Goal: Task Accomplishment & Management: Manage account settings

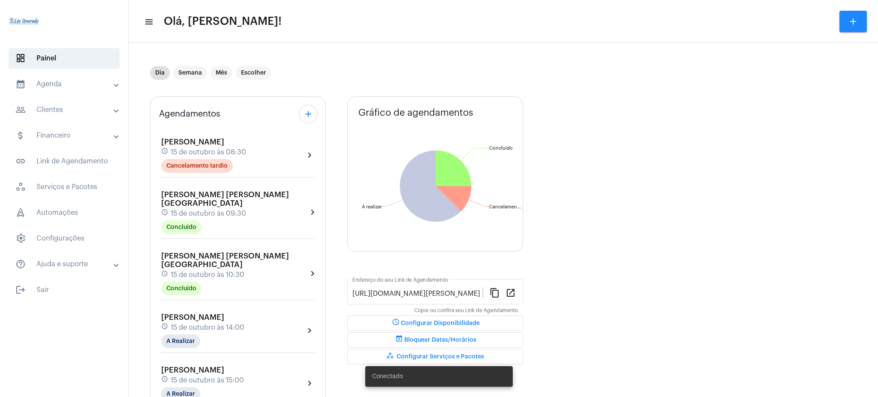
click at [52, 88] on mat-panel-title "calendar_month_outlined Agenda" at bounding box center [64, 84] width 99 height 10
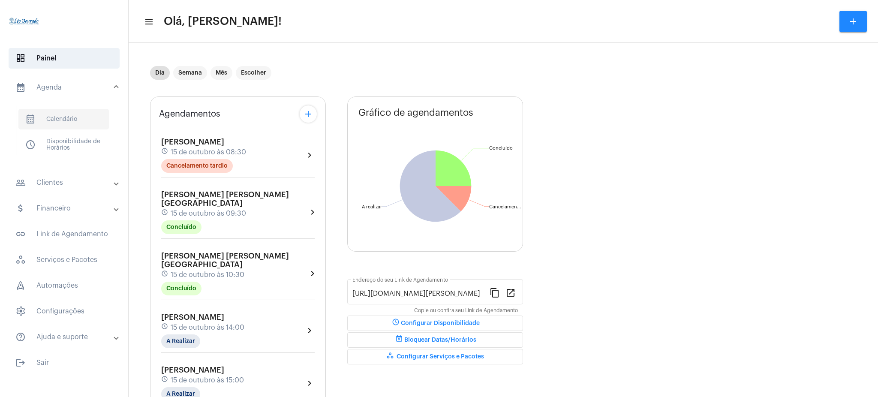
click at [80, 115] on span "calendar_month_outlined Calendário" at bounding box center [63, 119] width 90 height 21
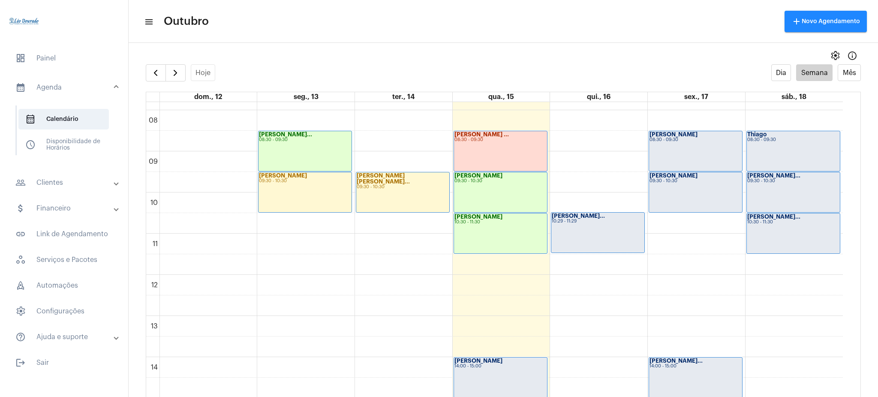
scroll to position [320, 0]
click at [54, 184] on mat-panel-title "people_outline Clientes" at bounding box center [64, 183] width 99 height 10
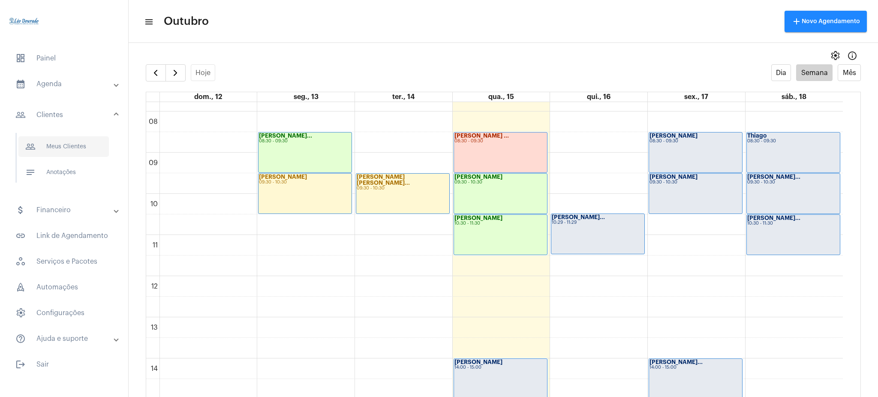
click at [58, 154] on span "people_outline Meus Clientes" at bounding box center [63, 146] width 90 height 21
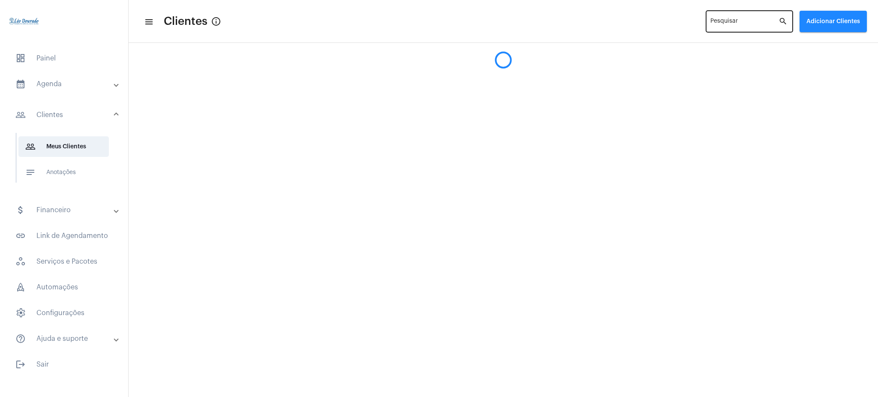
click at [725, 30] on div "Pesquisar" at bounding box center [744, 21] width 68 height 24
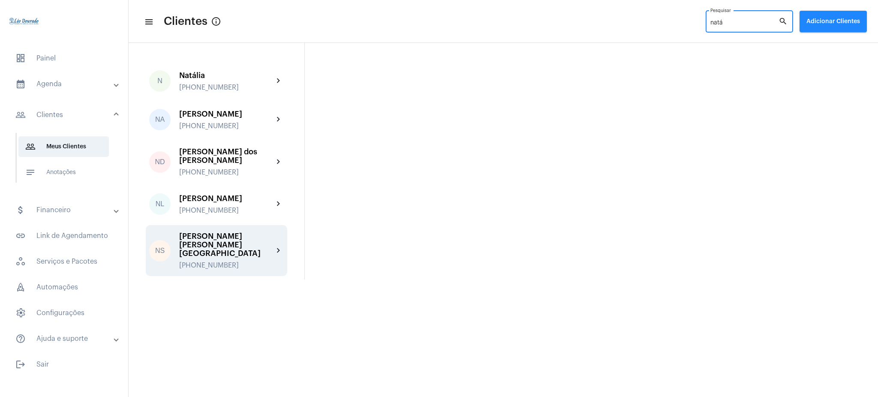
type input "natá"
click at [220, 262] on div "[PHONE_NUMBER]" at bounding box center [226, 266] width 94 height 8
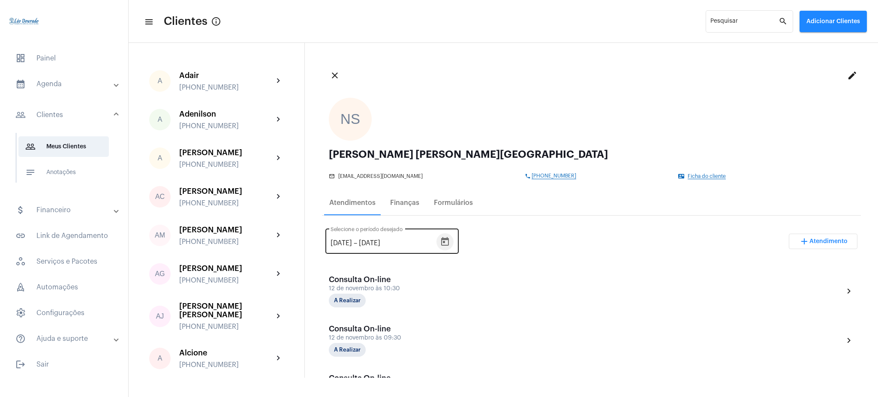
click at [449, 238] on icon "Open calendar" at bounding box center [445, 241] width 8 height 9
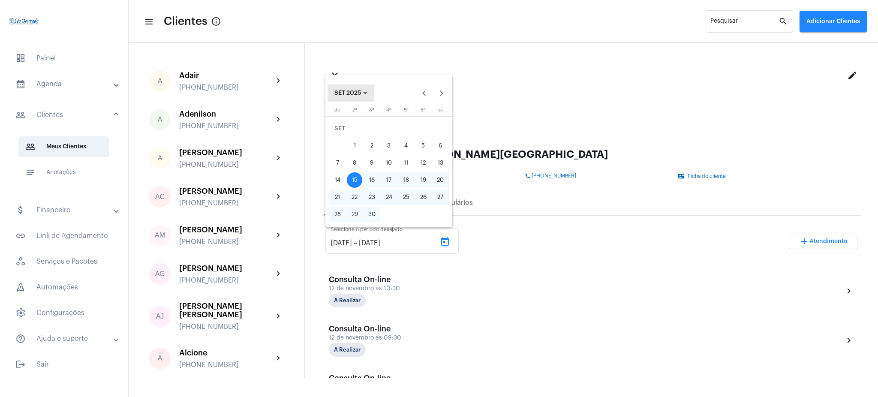
click at [348, 101] on button "SET 2025" at bounding box center [351, 92] width 47 height 17
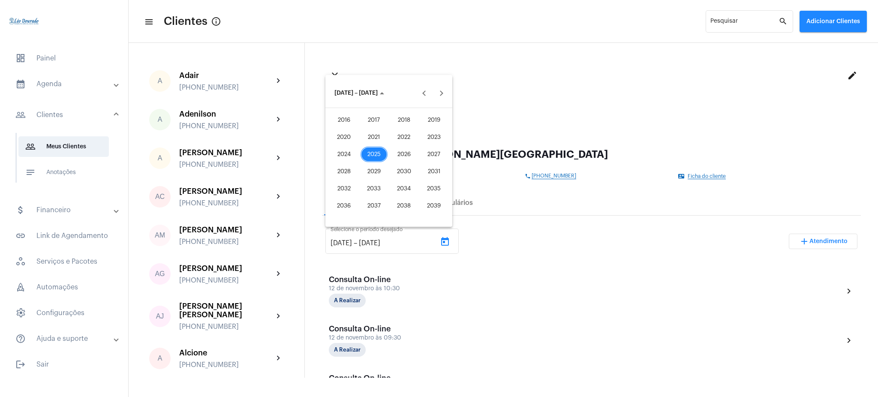
click at [381, 147] on div "2025" at bounding box center [374, 154] width 27 height 15
click at [339, 155] on div "MAI" at bounding box center [344, 154] width 27 height 15
click at [410, 135] on div "1" at bounding box center [405, 128] width 15 height 15
type input "[DATE]"
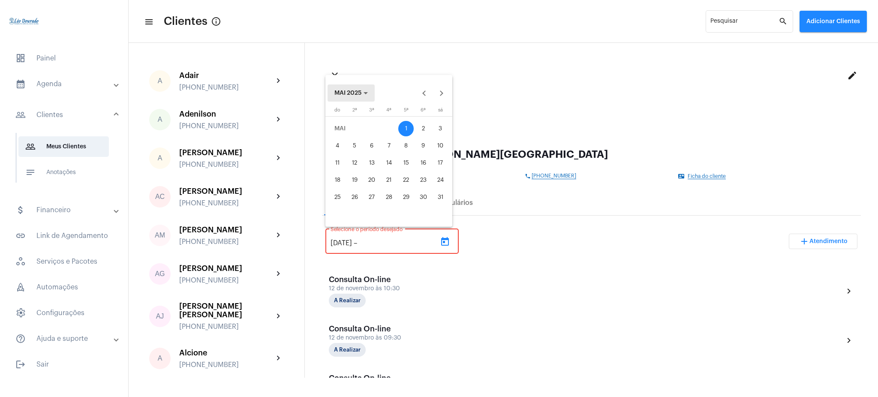
click at [349, 90] on span "MAI 2025" at bounding box center [350, 93] width 33 height 6
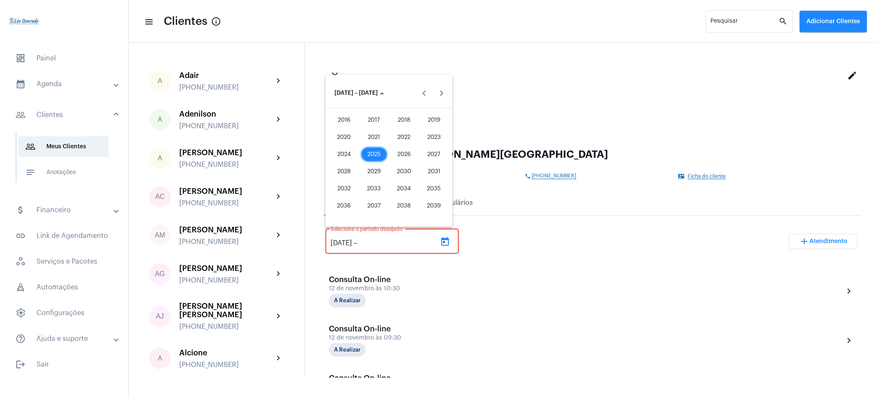
click at [373, 151] on div "2025" at bounding box center [374, 154] width 27 height 15
click at [378, 172] on div "OUT" at bounding box center [374, 171] width 27 height 15
click at [409, 169] on div "16" at bounding box center [405, 162] width 15 height 15
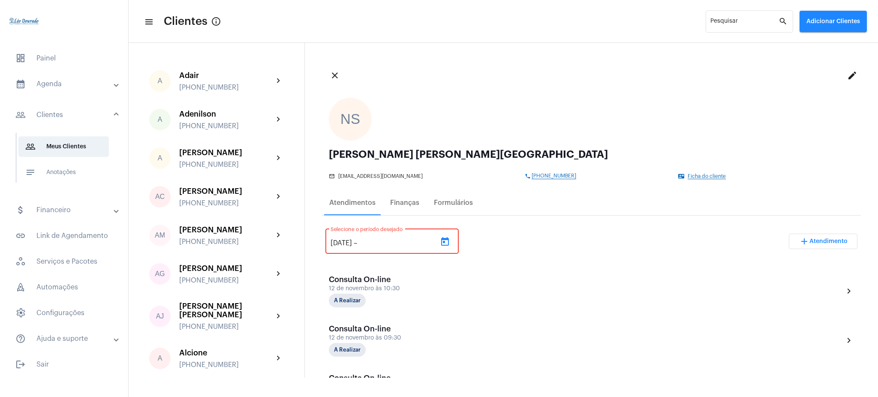
type input "[DATE]"
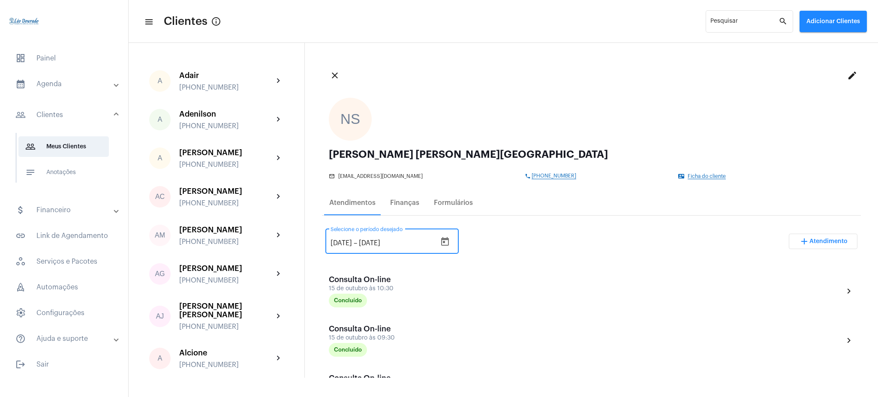
click at [338, 240] on input "[DATE]" at bounding box center [341, 243] width 21 height 8
type input "[DATE]"
click at [545, 238] on div "[DATE] [DATE] – [DATE] Selecione o período desejado add Atendimento" at bounding box center [591, 245] width 532 height 40
click at [557, 232] on div "[DATE] [DATE] – [DATE] Selecione o período desejado add Atendimento" at bounding box center [591, 245] width 532 height 40
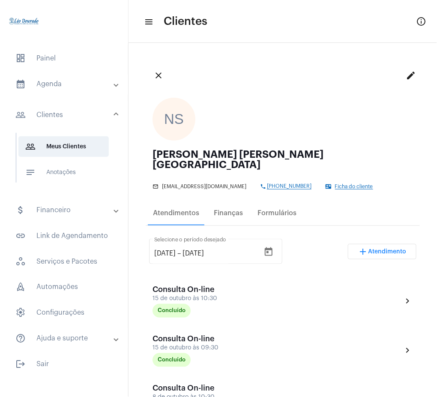
click at [70, 88] on mat-panel-title "calendar_month_outlined Agenda" at bounding box center [64, 84] width 99 height 10
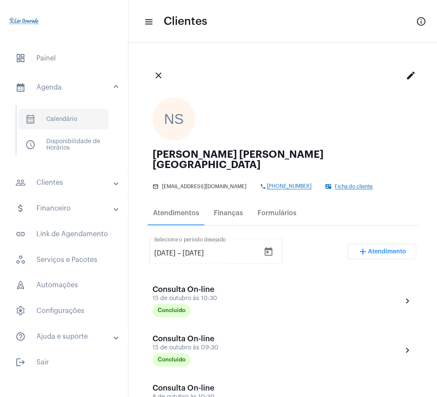
click at [75, 115] on span "calendar_month_outlined Calendário" at bounding box center [63, 119] width 90 height 21
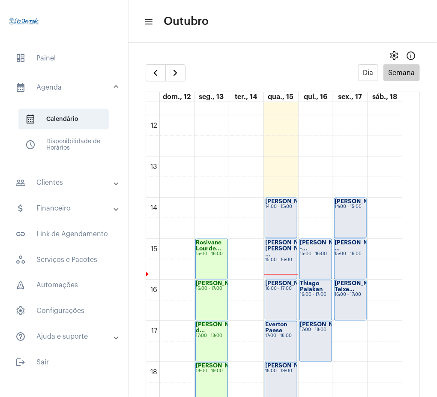
scroll to position [474, 0]
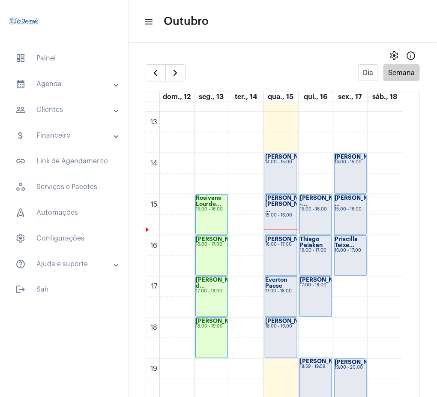
scroll to position [530, 0]
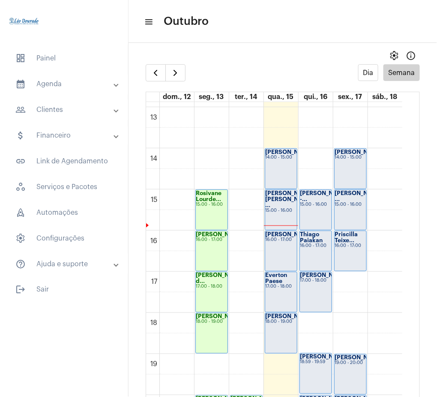
click at [62, 109] on mat-panel-title "people_outline Clientes" at bounding box center [64, 110] width 99 height 10
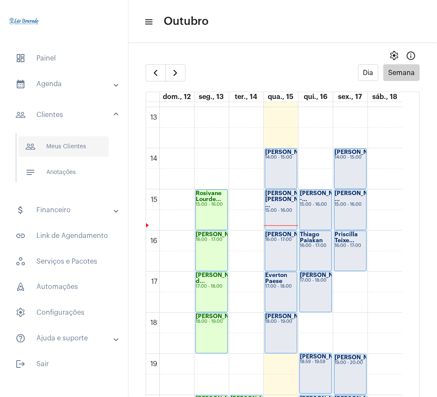
click at [78, 144] on span "people_outline Meus Clientes" at bounding box center [63, 146] width 90 height 21
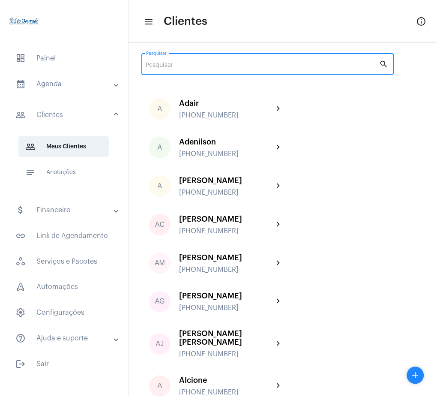
click at [231, 64] on input "Pesquisar" at bounding box center [263, 65] width 234 height 7
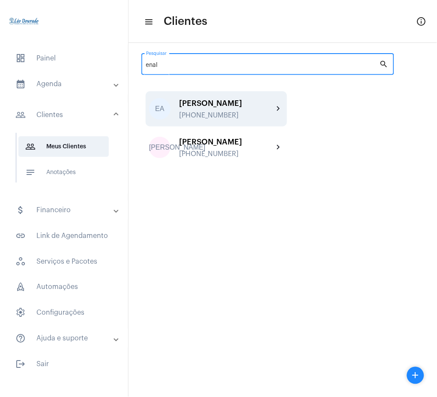
type input "enal"
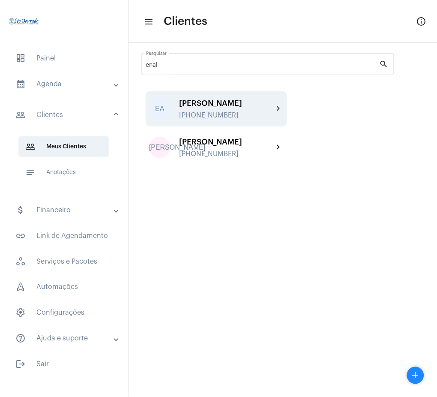
click at [268, 106] on div "[PERSON_NAME]" at bounding box center [226, 103] width 94 height 9
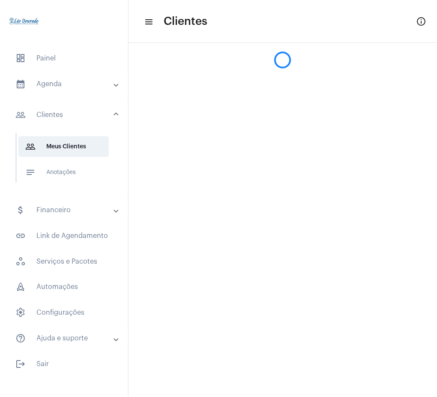
click at [268, 106] on mat-sidenav-content "menu Clientes info_outlined" at bounding box center [283, 198] width 309 height 397
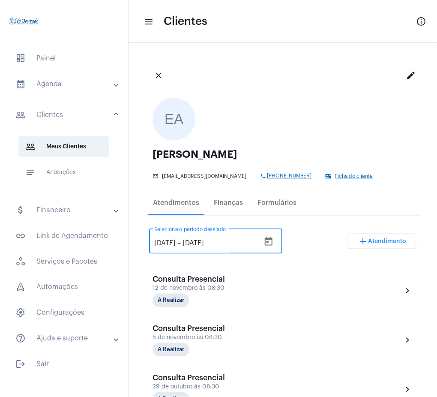
click at [162, 239] on input "[DATE]" at bounding box center [164, 243] width 21 height 8
click at [165, 242] on input "12/9/2025" at bounding box center [164, 243] width 21 height 8
click at [167, 243] on input "12/9/2025" at bounding box center [164, 243] width 21 height 8
type input "12/3/2025"
click at [316, 259] on div "12/3/2025 12/3/2025 – 15/11/2025 Selecione o período desejado add Atendimento" at bounding box center [283, 245] width 268 height 40
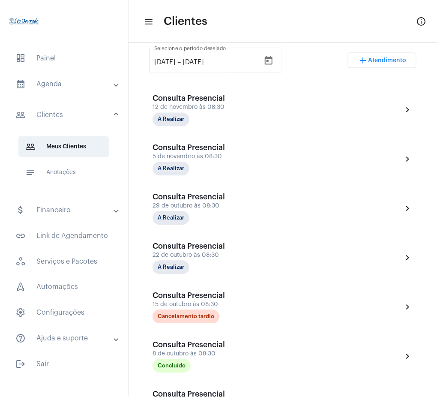
scroll to position [172, 0]
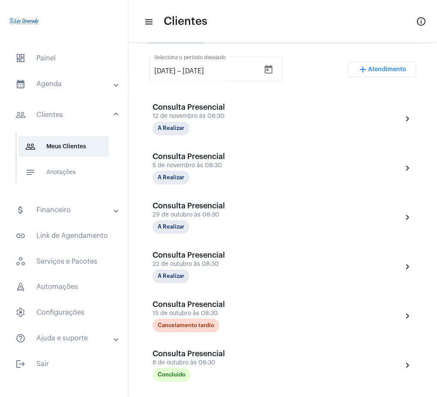
click at [103, 86] on mat-panel-title "calendar_month_outlined Agenda" at bounding box center [64, 84] width 99 height 10
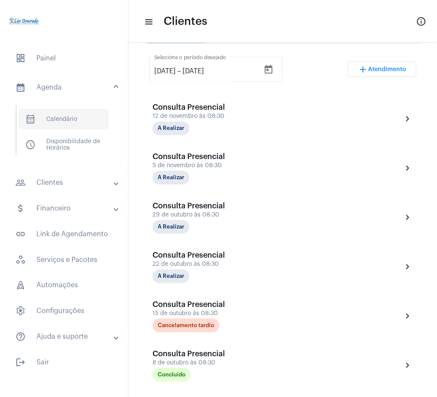
click at [103, 113] on span "calendar_month_outlined Calendário" at bounding box center [63, 119] width 90 height 21
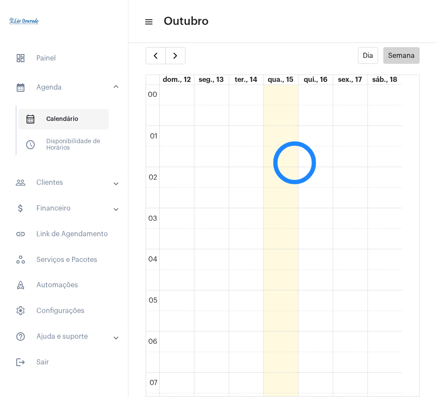
scroll to position [248, 0]
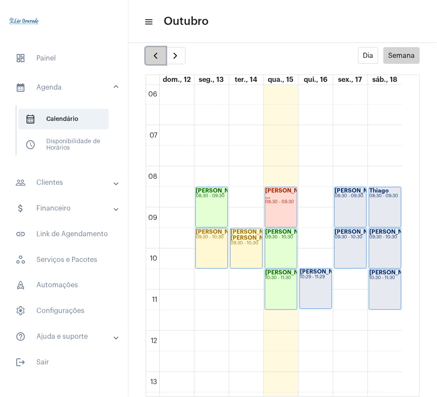
click at [159, 60] on button "button" at bounding box center [156, 55] width 20 height 17
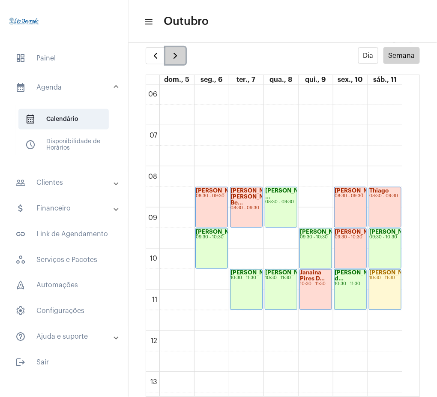
click at [178, 54] on span "button" at bounding box center [175, 56] width 10 height 10
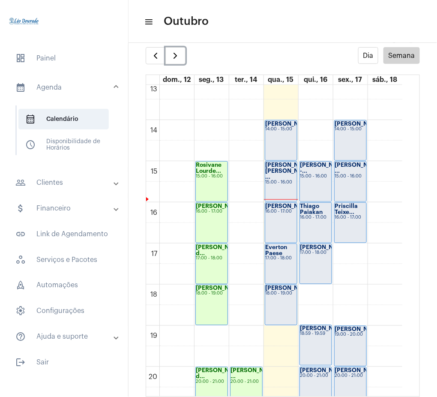
scroll to position [543, 0]
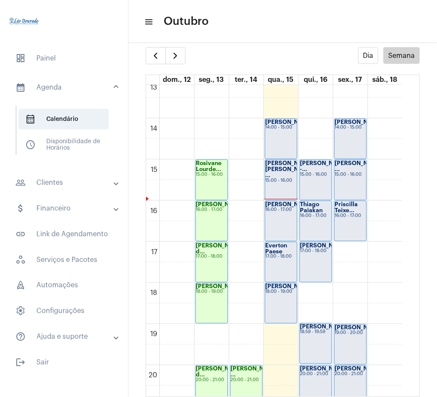
click at [81, 181] on mat-panel-title "people_outline Clientes" at bounding box center [64, 183] width 99 height 10
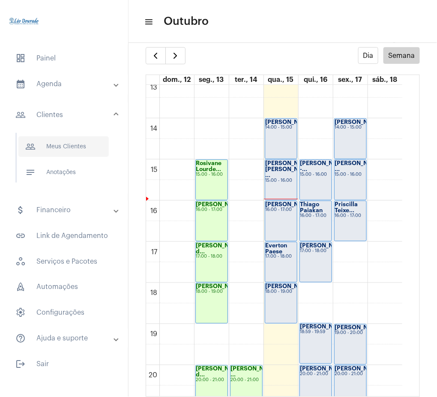
click at [69, 150] on span "people_outline Meus Clientes" at bounding box center [63, 146] width 90 height 21
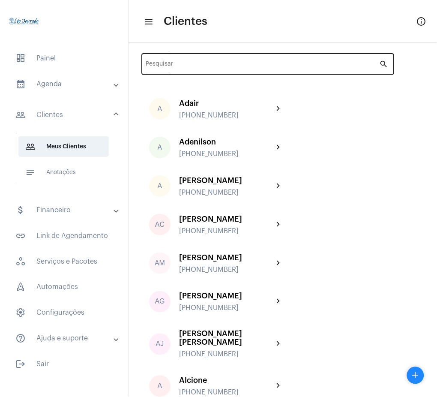
click at [277, 69] on div "Pesquisar" at bounding box center [263, 63] width 234 height 24
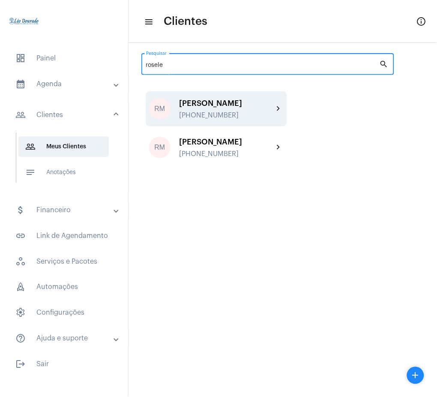
type input "rosele"
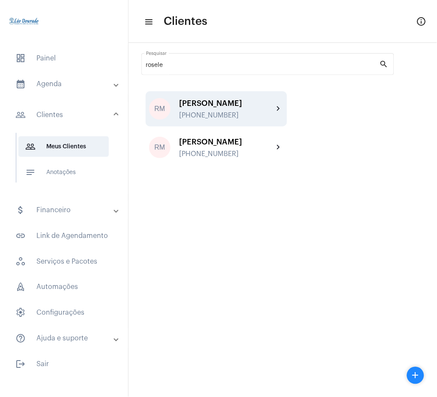
click at [238, 119] on div "[PHONE_NUMBER]" at bounding box center [226, 115] width 94 height 8
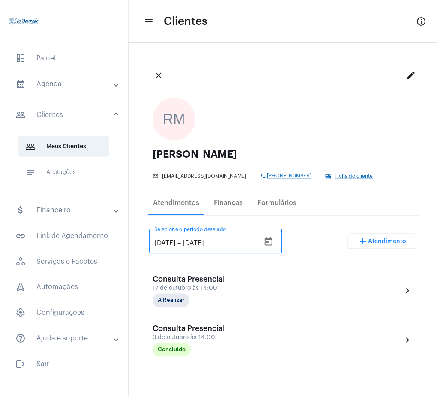
click at [161, 243] on input "[DATE]" at bounding box center [164, 243] width 21 height 8
type input "1/9/2025"
click at [332, 243] on div "1/9/2025 1/9/2025 – 15/11/2025 Selecione o período desejado add Atendimento" at bounding box center [283, 245] width 268 height 40
click at [163, 73] on mat-icon "close" at bounding box center [159, 75] width 10 height 10
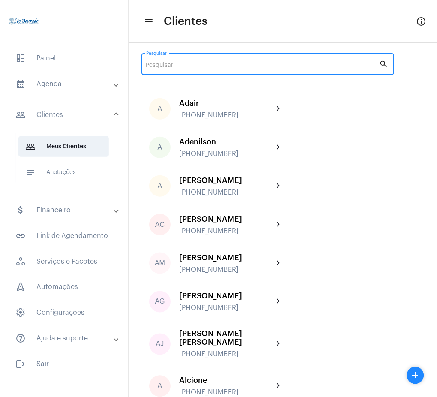
click at [252, 69] on input "Pesquisar" at bounding box center [263, 65] width 234 height 7
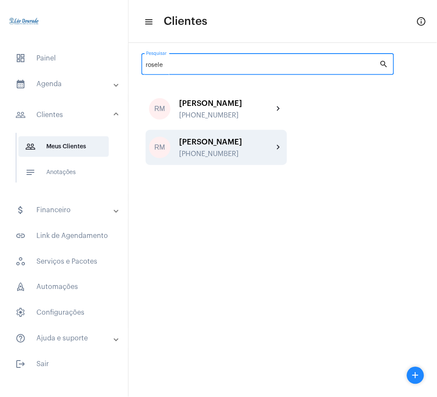
type input "rosele"
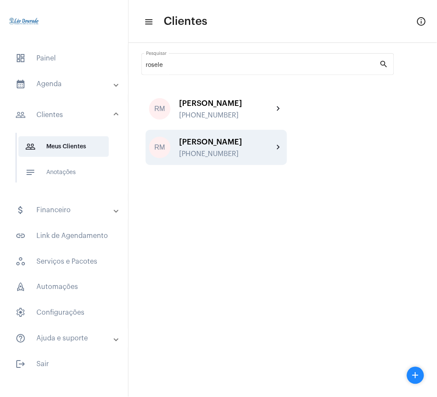
click at [262, 146] on div "[PERSON_NAME]" at bounding box center [226, 142] width 94 height 9
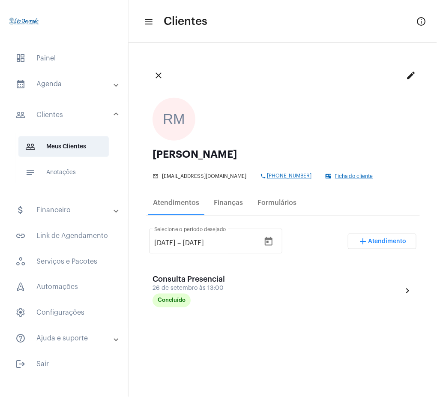
click at [59, 87] on mat-panel-title "calendar_month_outlined Agenda" at bounding box center [64, 84] width 99 height 10
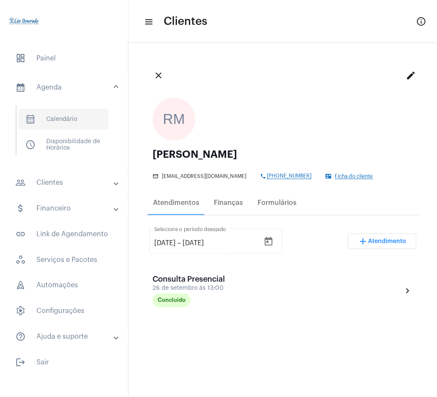
click at [69, 116] on span "calendar_month_outlined Calendário" at bounding box center [63, 119] width 90 height 21
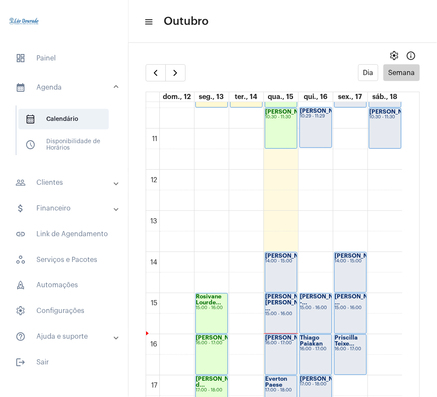
scroll to position [424, 0]
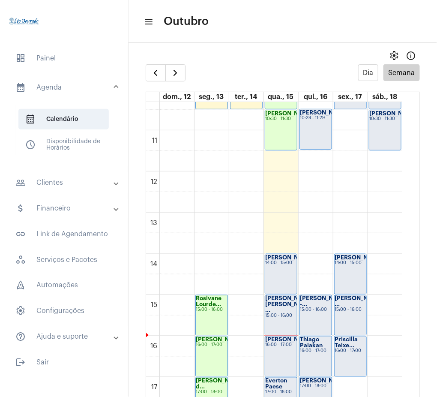
drag, startPoint x: 95, startPoint y: 184, endPoint x: 75, endPoint y: 176, distance: 21.7
click at [75, 176] on mat-expansion-panel-header "people_outline Clientes" at bounding box center [66, 182] width 123 height 21
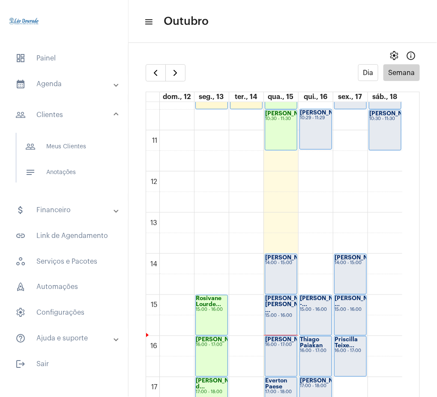
click at [75, 176] on span "notes Anotações" at bounding box center [63, 172] width 90 height 21
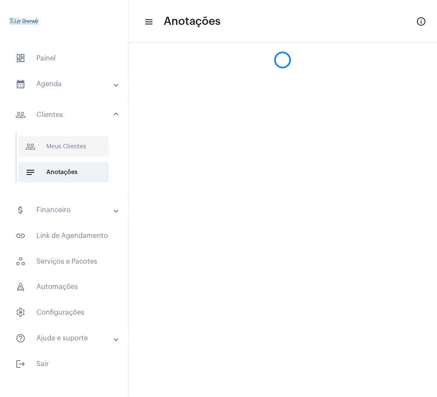
click at [69, 154] on span "people_outline Meus Clientes" at bounding box center [63, 146] width 90 height 21
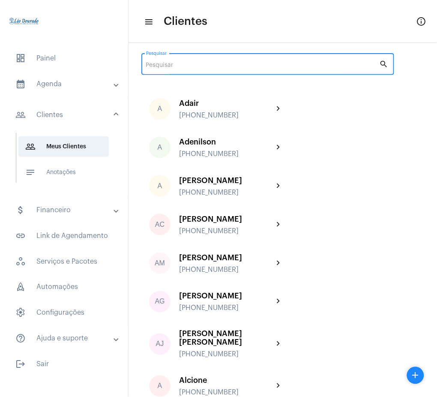
click at [213, 64] on input "Pesquisar" at bounding box center [263, 65] width 234 height 7
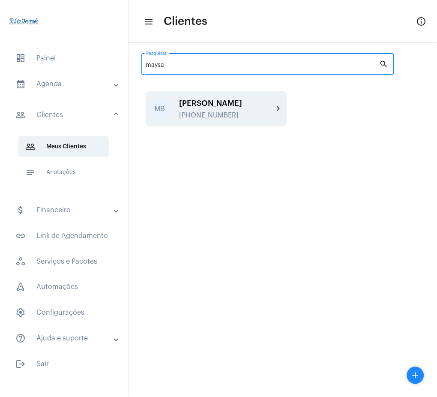
type input "maysa"
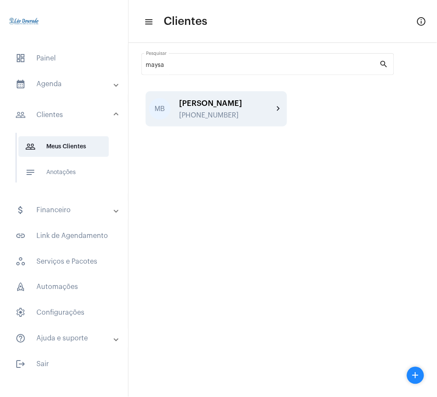
click at [271, 108] on div "[PERSON_NAME]" at bounding box center [226, 103] width 94 height 9
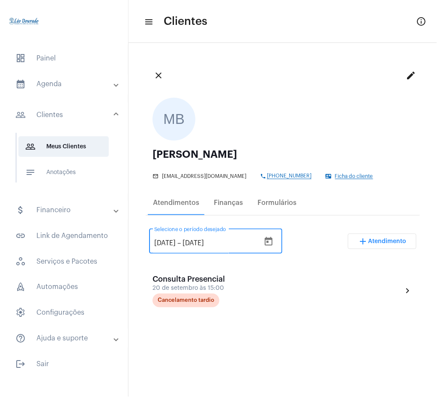
click at [160, 241] on input "[DATE]" at bounding box center [164, 243] width 21 height 8
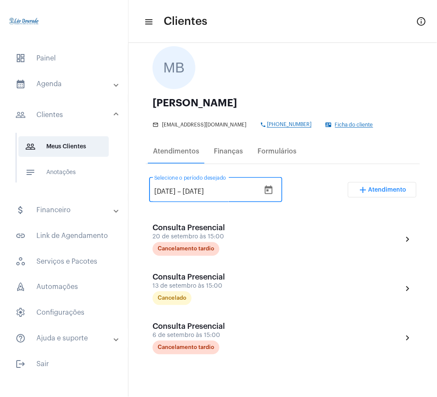
scroll to position [57, 0]
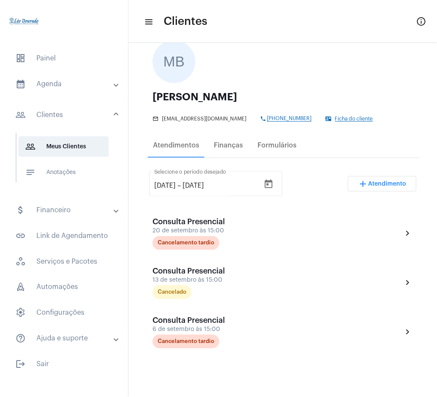
click at [305, 180] on div "1/9/2025 1/9/2025 – 15/11/2025 Selecione o período desejado add Atendimento" at bounding box center [283, 187] width 268 height 40
click at [163, 183] on input "1/9/2025" at bounding box center [164, 186] width 21 height 8
type input "1/8/2025"
click at [314, 170] on div "1/8/2025 1/8/2025 – 15/11/2025 Selecione o período desejado add Atendimento" at bounding box center [283, 187] width 268 height 40
click at [55, 146] on span "people_outline Meus Clientes" at bounding box center [63, 146] width 90 height 21
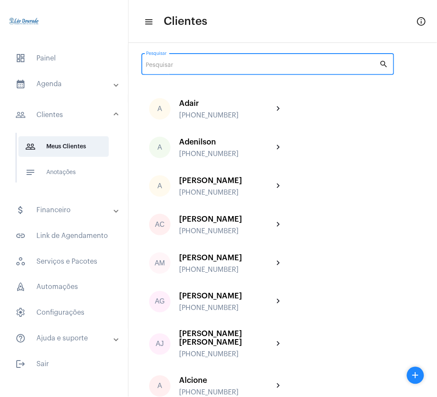
click at [250, 66] on input "Pesquisar" at bounding box center [263, 65] width 234 height 7
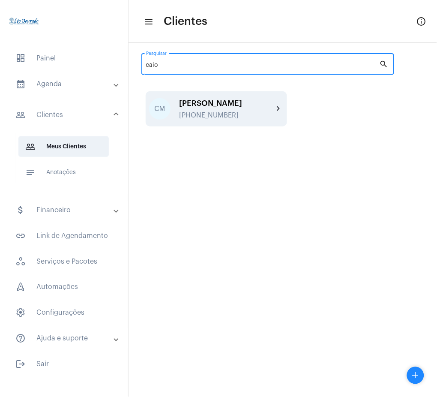
type input "caio"
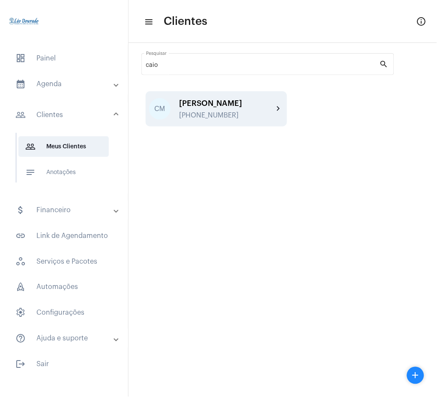
click at [268, 108] on div "Caio Moraes +5531999282111" at bounding box center [226, 109] width 94 height 20
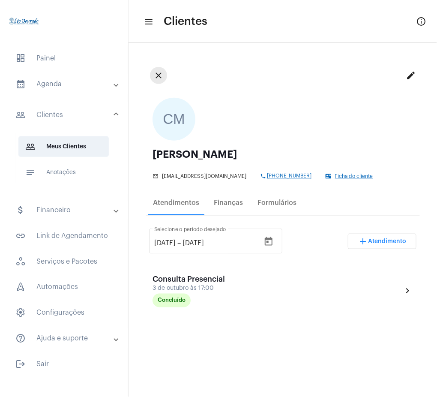
click at [163, 79] on mat-icon "close" at bounding box center [159, 75] width 10 height 10
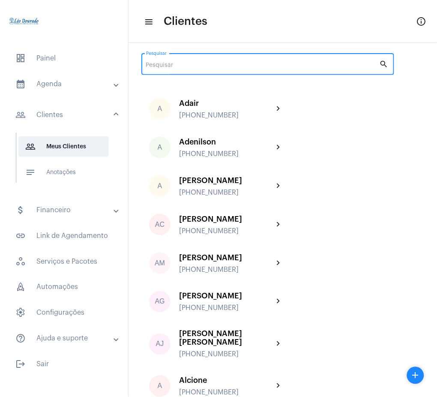
click at [208, 69] on input "Pesquisar" at bounding box center [263, 65] width 234 height 7
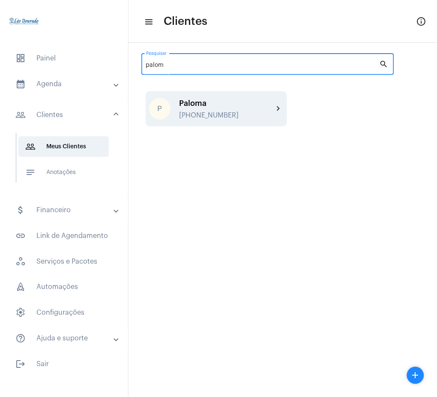
type input "palom"
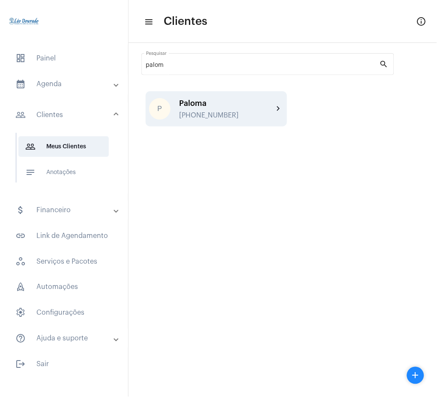
click at [268, 106] on div "Paloma" at bounding box center [226, 103] width 94 height 9
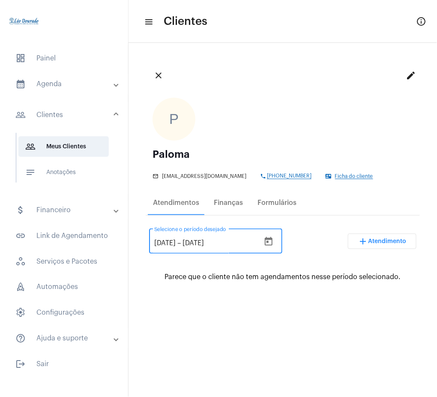
click at [166, 243] on input "[DATE]" at bounding box center [164, 243] width 21 height 8
click at [162, 244] on input "15/8/2025" at bounding box center [164, 243] width 21 height 8
type input "1/8/2025"
click at [329, 238] on div "1/8/2025 1/8/2025 – 15/11/2025 Selecione o período desejado add Atendimento" at bounding box center [283, 245] width 268 height 40
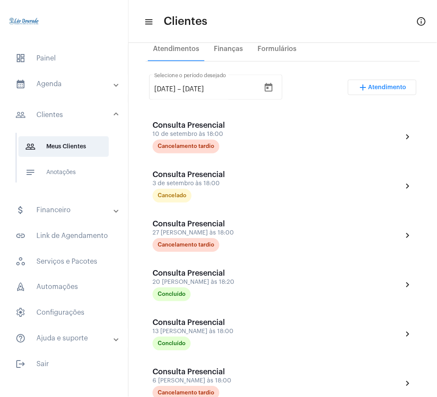
scroll to position [151, 0]
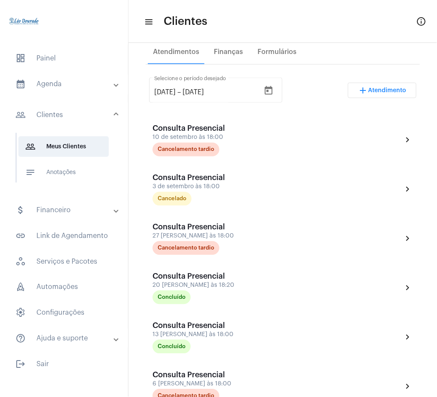
click at [72, 84] on mat-panel-title "calendar_month_outlined Agenda" at bounding box center [64, 84] width 99 height 10
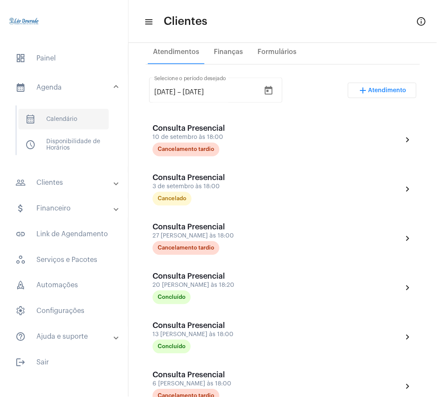
click at [86, 119] on span "calendar_month_outlined Calendário" at bounding box center [63, 119] width 90 height 21
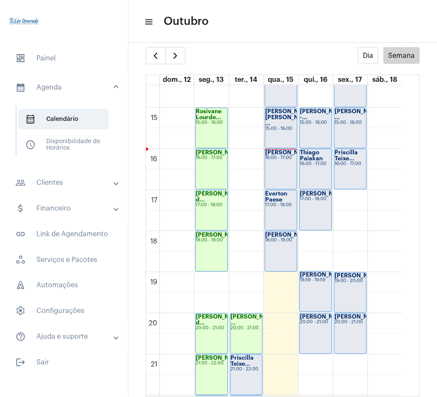
scroll to position [604, 0]
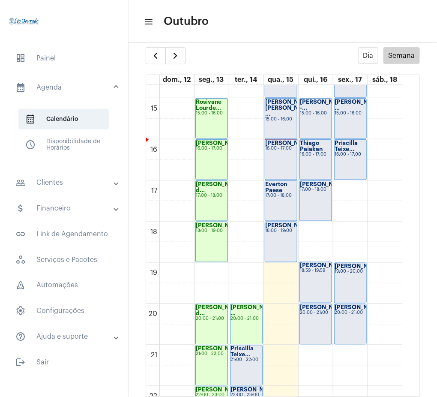
click at [69, 188] on mat-panel-title "people_outline Clientes" at bounding box center [64, 183] width 99 height 10
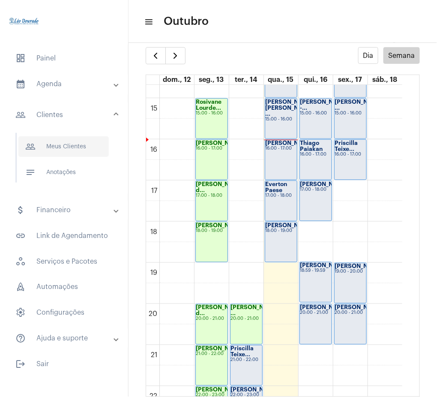
click at [57, 154] on span "people_outline Meus Clientes" at bounding box center [63, 146] width 90 height 21
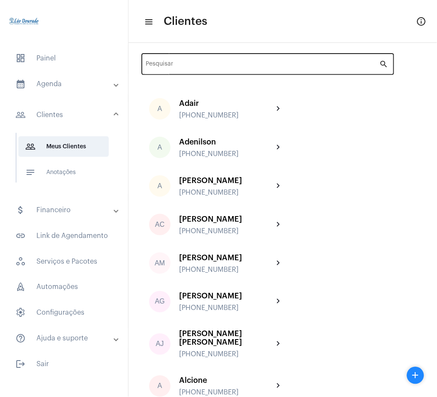
click at [249, 69] on div "Pesquisar" at bounding box center [263, 63] width 234 height 24
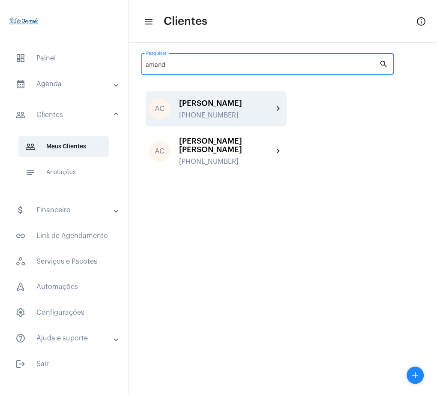
type input "amand"
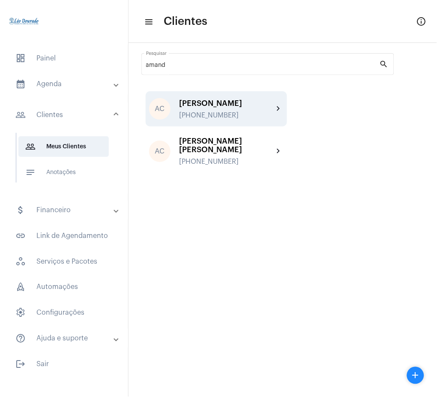
click at [254, 102] on div "[PERSON_NAME]" at bounding box center [226, 103] width 94 height 9
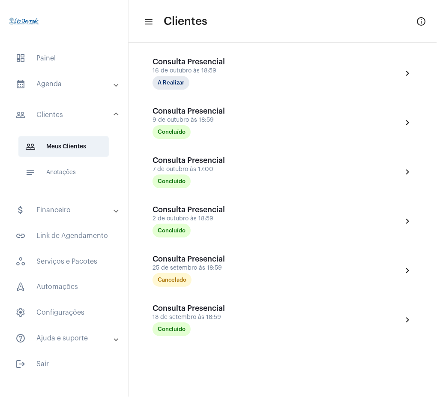
scroll to position [424, 0]
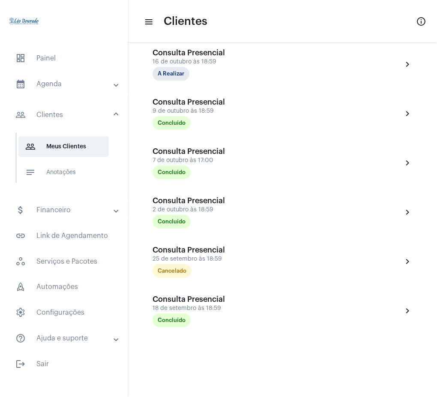
click at [74, 82] on mat-panel-title "calendar_month_outlined Agenda" at bounding box center [64, 84] width 99 height 10
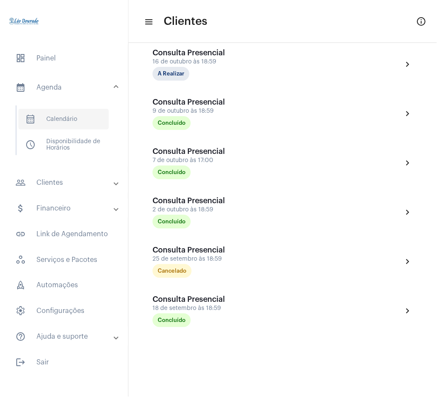
click at [42, 122] on span "calendar_month_outlined Calendário" at bounding box center [63, 119] width 90 height 21
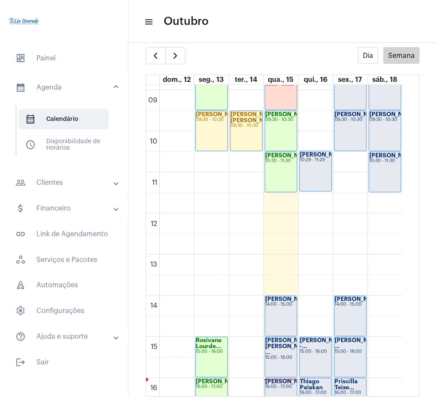
scroll to position [370, 0]
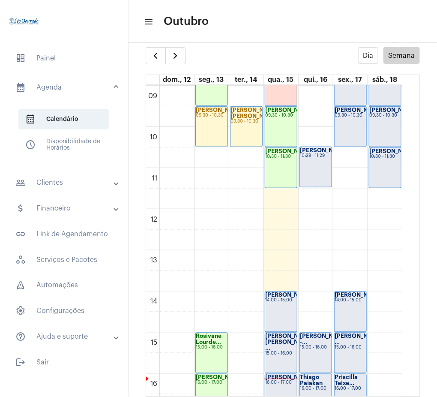
click at [104, 179] on mat-panel-title "people_outline Clientes" at bounding box center [64, 183] width 99 height 10
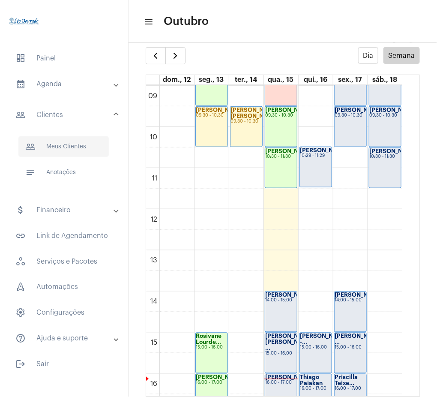
click at [76, 148] on span "people_outline Meus Clientes" at bounding box center [63, 146] width 90 height 21
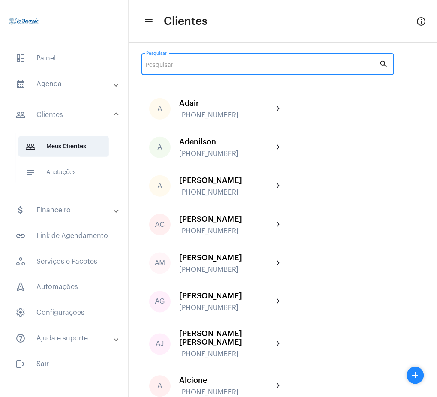
click at [287, 67] on input "Pesquisar" at bounding box center [263, 65] width 234 height 7
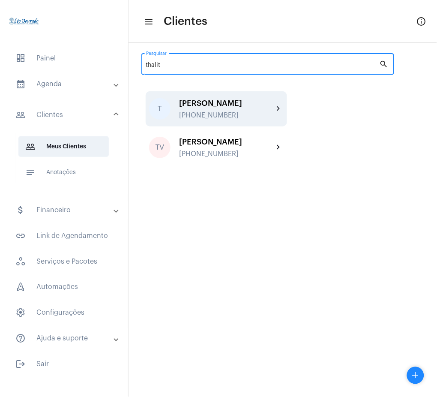
type input "thalit"
click at [234, 108] on div "Thalita +5531975693791" at bounding box center [226, 109] width 94 height 20
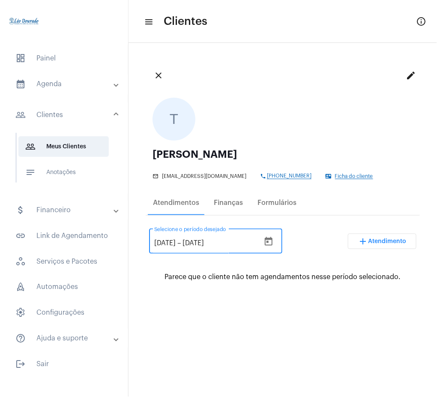
click at [166, 241] on input "[DATE]" at bounding box center [164, 243] width 21 height 8
click at [161, 241] on input "15/08/2025" at bounding box center [164, 243] width 21 height 8
type input "1/8/2025"
click at [298, 270] on div "1/8/2025 1/8/2025 – 15/11/2025 Selecione o período desejado add Atendimento Par…" at bounding box center [283, 253] width 268 height 57
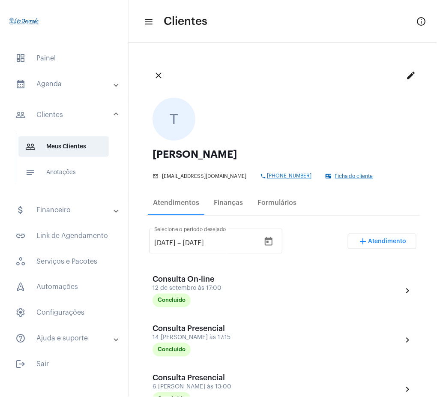
click at [78, 81] on mat-panel-title "calendar_month_outlined Agenda" at bounding box center [64, 84] width 99 height 10
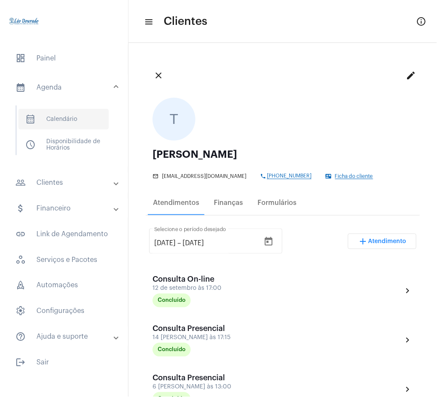
click at [90, 116] on span "calendar_month_outlined Calendário" at bounding box center [63, 119] width 90 height 21
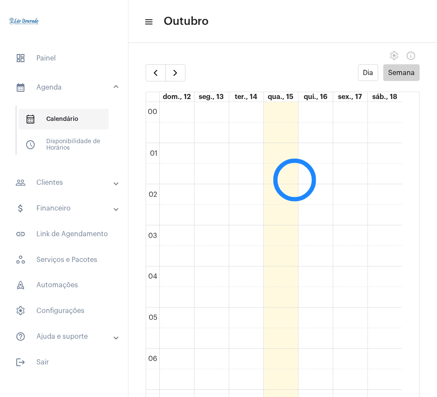
scroll to position [248, 0]
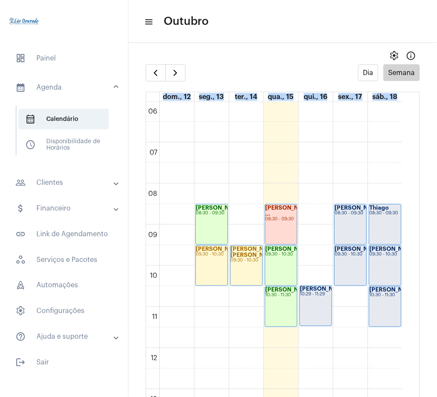
drag, startPoint x: 414, startPoint y: 210, endPoint x: 409, endPoint y: 212, distance: 5.2
click at [409, 212] on full-calendar "Dia Semana dom., 12 seg., 13 ter., 14 qua., 15 qui., 16 sex., 17 sáb., 18 00 01…" at bounding box center [283, 239] width 309 height 350
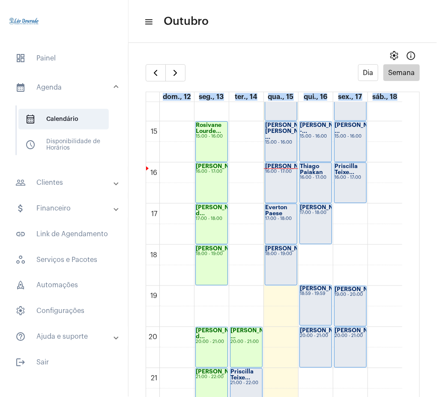
scroll to position [675, 0]
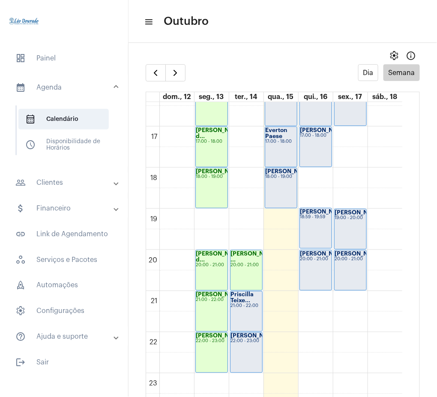
click at [313, 69] on div "Dia Semana" at bounding box center [283, 72] width 274 height 17
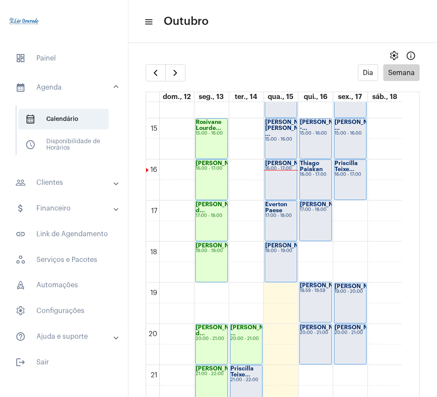
scroll to position [605, 0]
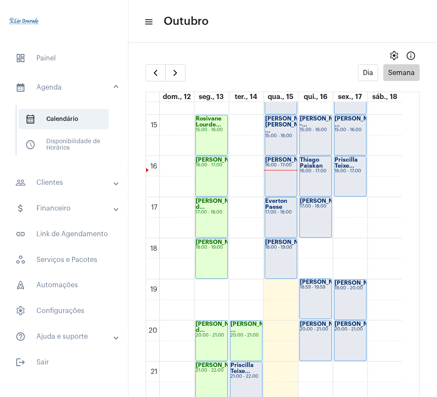
click at [86, 176] on mat-expansion-panel-header "people_outline Clientes" at bounding box center [66, 182] width 123 height 21
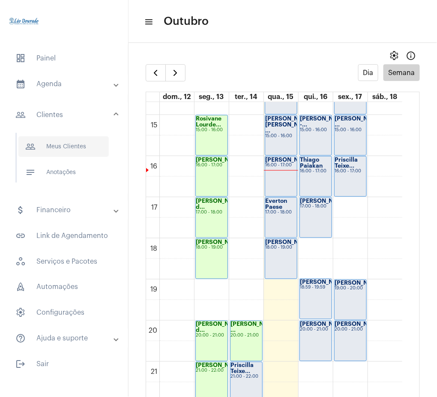
click at [84, 152] on span "people_outline Meus Clientes" at bounding box center [63, 146] width 90 height 21
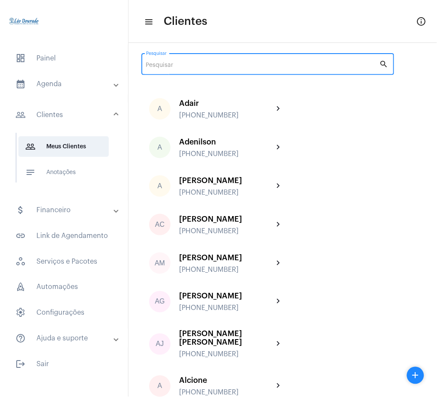
click at [274, 65] on input "Pesquisar" at bounding box center [263, 65] width 234 height 7
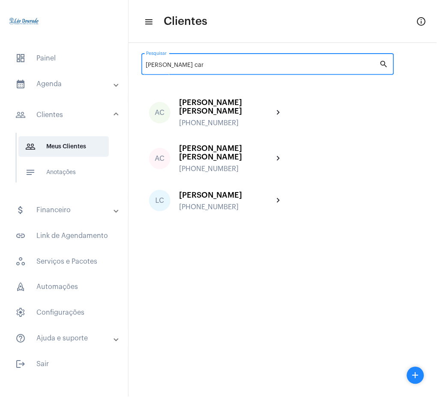
click at [198, 64] on input "ana car" at bounding box center [263, 65] width 234 height 7
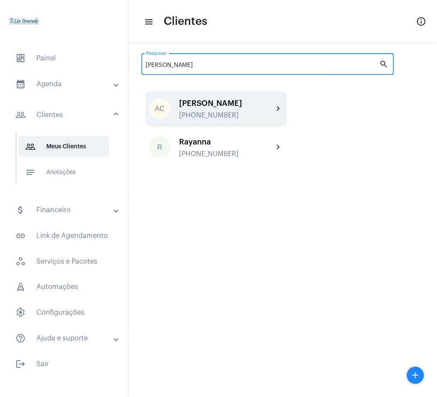
type input "anna"
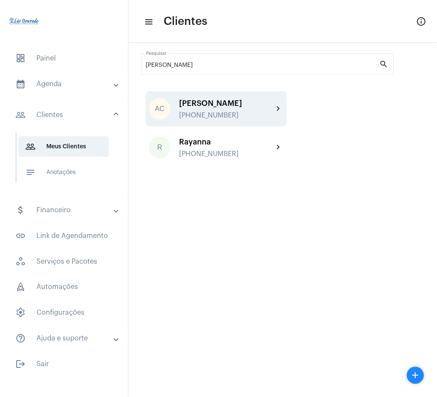
click at [230, 114] on div "[PHONE_NUMBER]" at bounding box center [226, 115] width 94 height 8
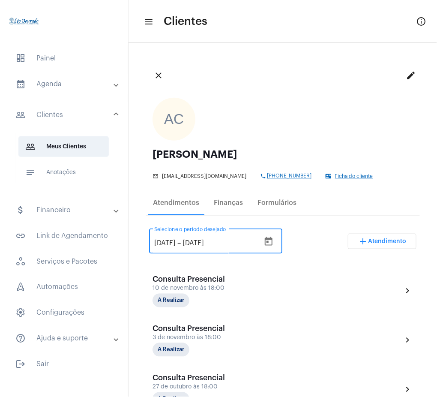
click at [169, 244] on input "[DATE]" at bounding box center [164, 243] width 21 height 8
click at [166, 242] on input "[DATE]" at bounding box center [164, 243] width 21 height 8
click at [159, 244] on input "15/8/2025" at bounding box center [164, 243] width 21 height 8
type input "1/8/2025"
click at [310, 236] on div "1/8/2025 1/8/2025 – 15/11/2025 Selecione o período desejado add Atendimento" at bounding box center [283, 245] width 268 height 40
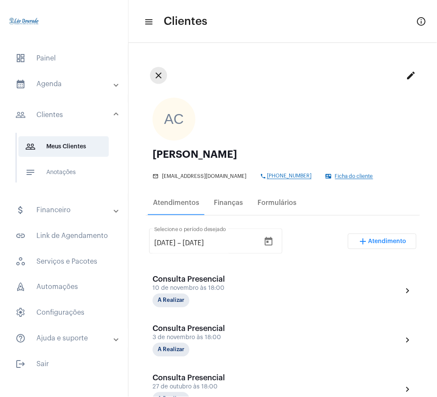
click at [157, 78] on mat-icon "close" at bounding box center [159, 75] width 10 height 10
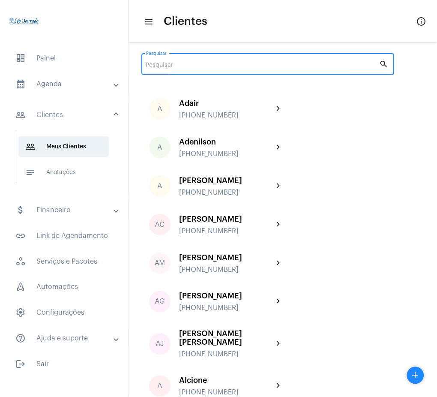
click at [300, 66] on input "Pesquisar" at bounding box center [263, 65] width 234 height 7
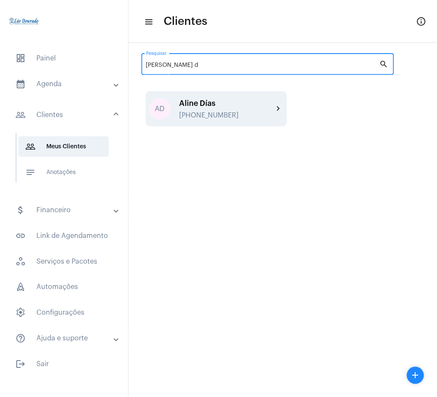
type input "aline d"
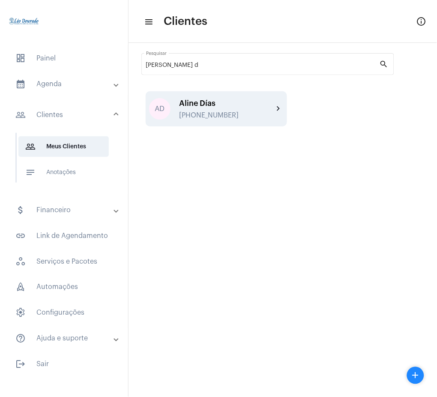
click at [250, 116] on div "[PHONE_NUMBER]" at bounding box center [226, 115] width 94 height 8
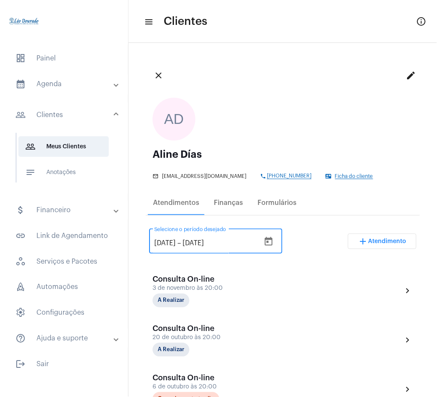
click at [169, 240] on input "[DATE]" at bounding box center [164, 243] width 21 height 8
click at [167, 240] on input "[DATE]" at bounding box center [164, 243] width 21 height 8
click at [160, 243] on input "15/7/2025" at bounding box center [164, 243] width 21 height 8
type input "1/7/2025"
click at [304, 238] on div "1/7/2025 1/7/2025 – 15/11/2025 Selecione o período desejado add Atendimento" at bounding box center [283, 245] width 268 height 40
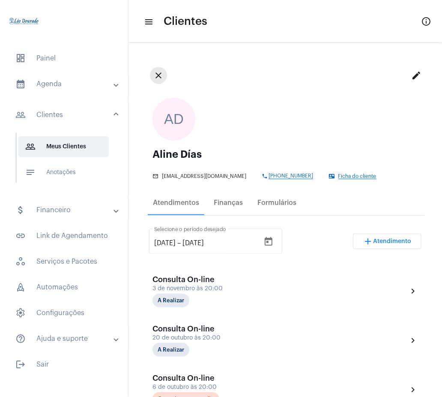
click at [158, 71] on mat-icon "close" at bounding box center [159, 75] width 10 height 10
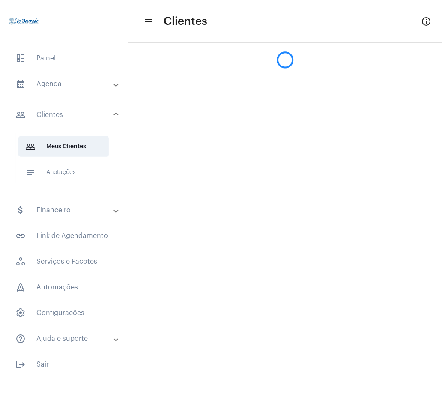
click at [281, 63] on circle at bounding box center [285, 60] width 16 height 16
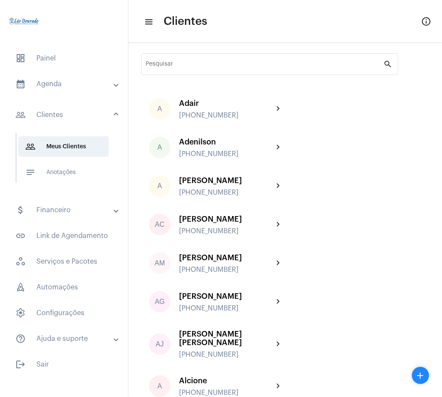
click at [280, 60] on div "Pesquisar" at bounding box center [265, 63] width 238 height 24
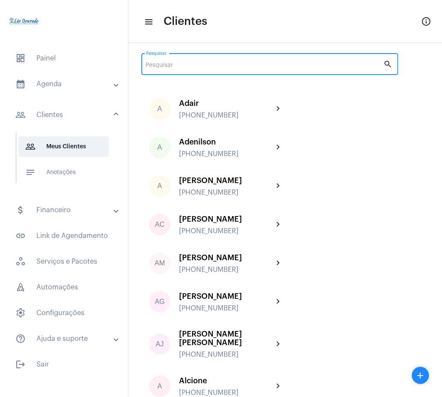
click at [283, 62] on input "Pesquisar" at bounding box center [265, 65] width 238 height 7
type input "l"
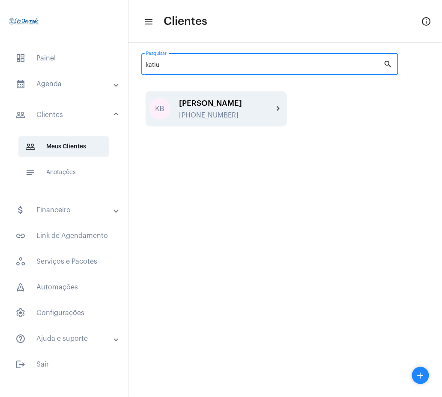
type input "katiu"
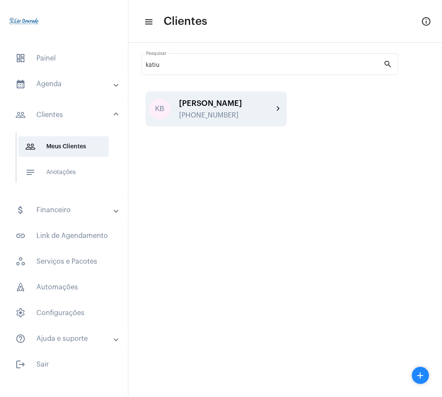
click at [250, 124] on div "KB Katiucia Bigolin +5567992643233 chevron_right" at bounding box center [216, 108] width 141 height 35
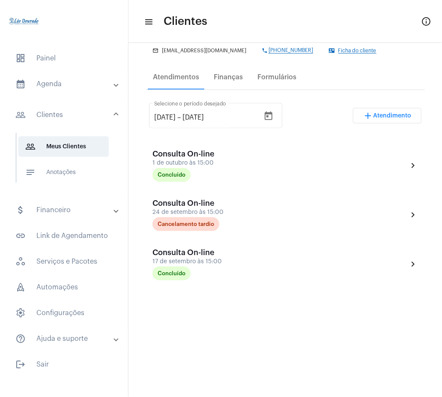
scroll to position [126, 0]
click at [160, 116] on input "[DATE]" at bounding box center [164, 117] width 21 height 8
type input "3/9/2025"
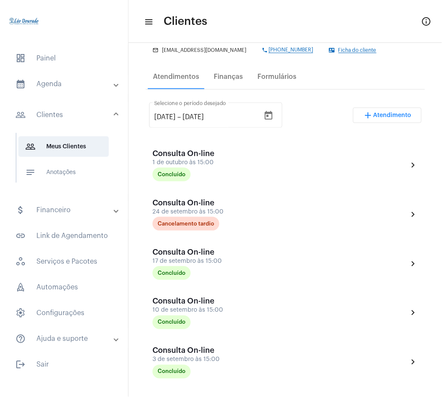
click at [316, 99] on div "3/9/2025 3/9/2025 – 15/11/2025 Selecione o período desejado add Atendimento" at bounding box center [285, 119] width 273 height 40
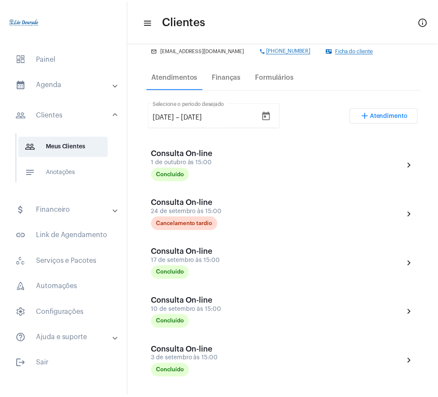
scroll to position [0, 0]
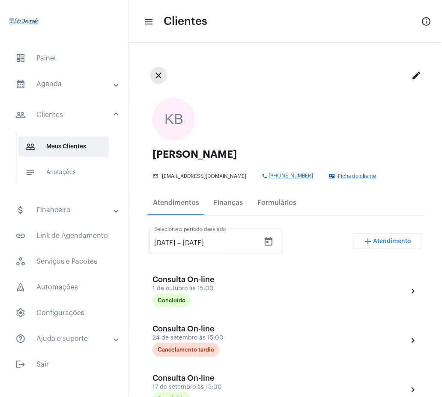
click at [157, 75] on mat-icon "close" at bounding box center [159, 75] width 10 height 10
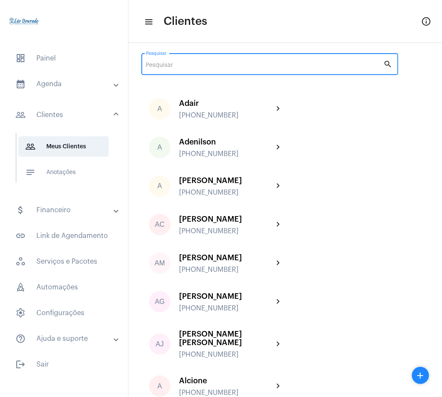
click at [316, 66] on input "Pesquisar" at bounding box center [265, 65] width 238 height 7
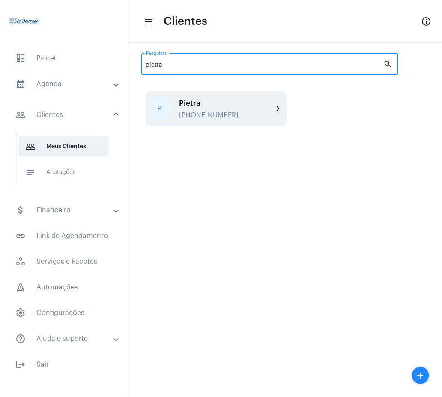
type input "pietra"
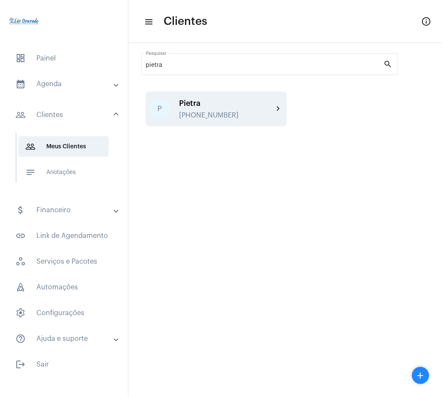
click at [278, 105] on mat-icon "chevron_right" at bounding box center [279, 109] width 10 height 10
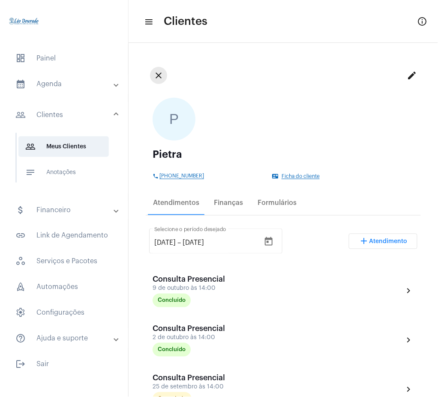
click at [162, 80] on mat-icon "close" at bounding box center [159, 75] width 10 height 10
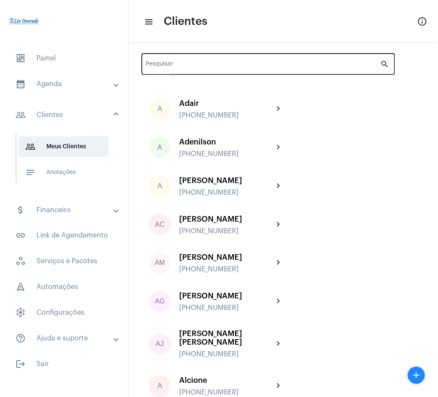
click at [193, 72] on div "Pesquisar" at bounding box center [263, 63] width 235 height 24
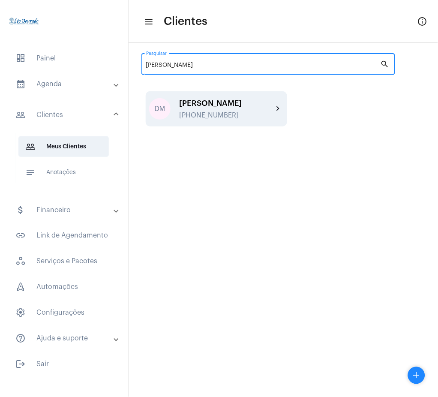
type input "daniele"
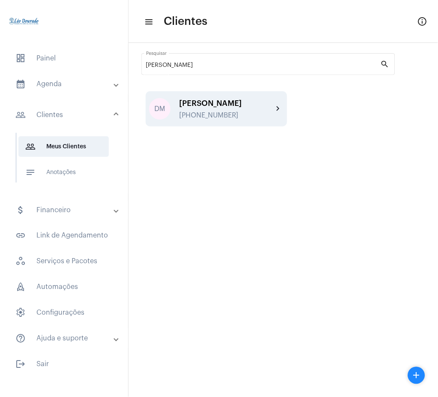
click at [237, 112] on div "[PHONE_NUMBER]" at bounding box center [226, 115] width 94 height 8
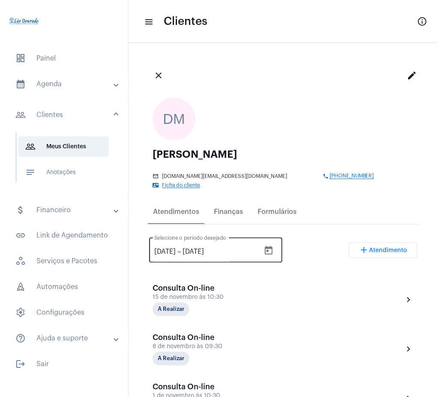
click at [159, 248] on input "[DATE]" at bounding box center [164, 252] width 21 height 8
type input "1/9/2025"
click at [319, 234] on div "1/9/2025 1/9/2025 – 15/11/2025 Selecione o período desejado add Atendimento" at bounding box center [283, 254] width 268 height 40
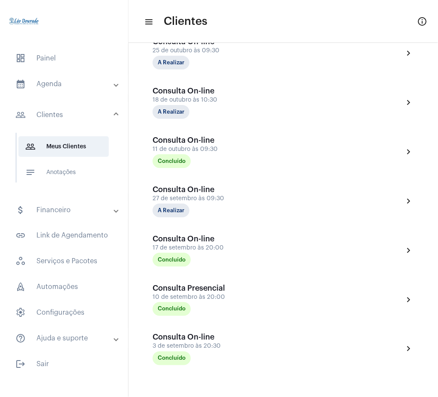
scroll to position [391, 0]
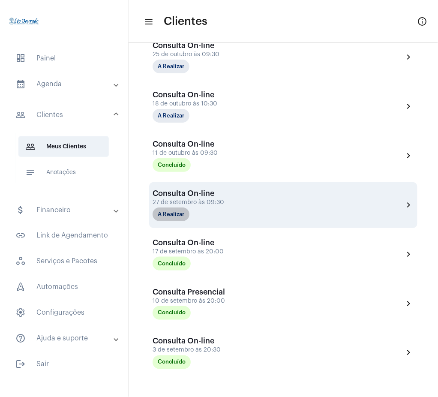
click at [163, 208] on mat-chip "A Realizar" at bounding box center [171, 215] width 37 height 14
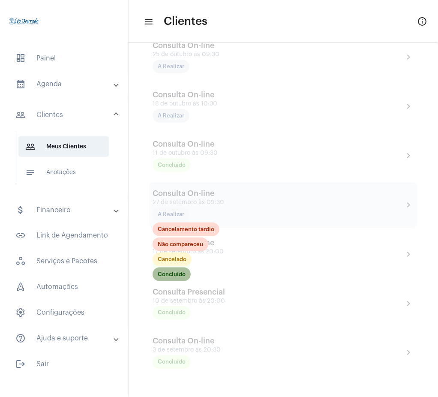
click at [166, 268] on mat-chip "Concluído" at bounding box center [172, 275] width 38 height 14
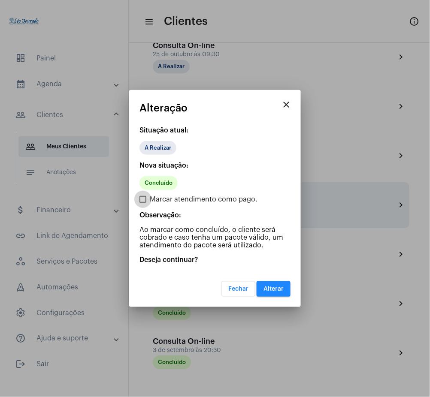
click at [145, 199] on span at bounding box center [142, 199] width 7 height 7
click at [143, 203] on input "Marcar atendimento como pago." at bounding box center [142, 203] width 0 height 0
checkbox input "true"
click at [273, 290] on span "Alterar" at bounding box center [273, 289] width 20 height 6
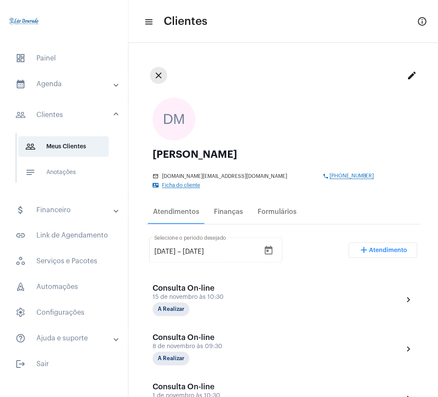
click at [158, 76] on mat-icon "close" at bounding box center [159, 75] width 10 height 10
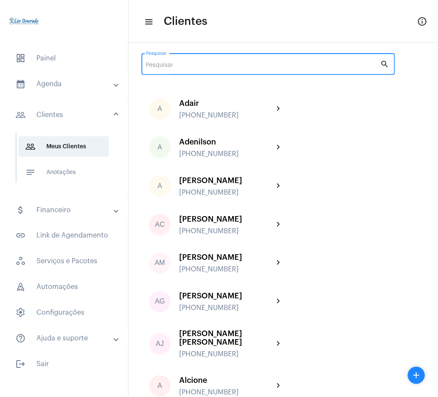
click at [298, 65] on input "Pesquisar" at bounding box center [263, 65] width 235 height 7
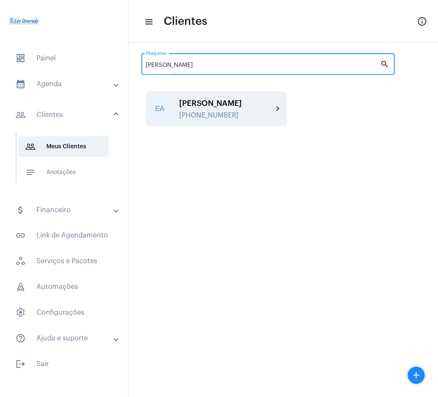
type input "erenaldo"
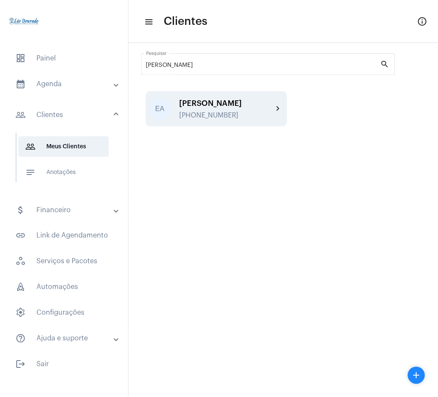
click at [280, 103] on div "EA Erenaldo Alves de Almeida +553199961126 chevron_right" at bounding box center [216, 108] width 141 height 35
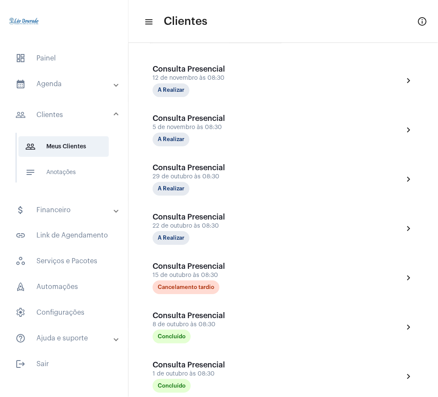
scroll to position [163, 0]
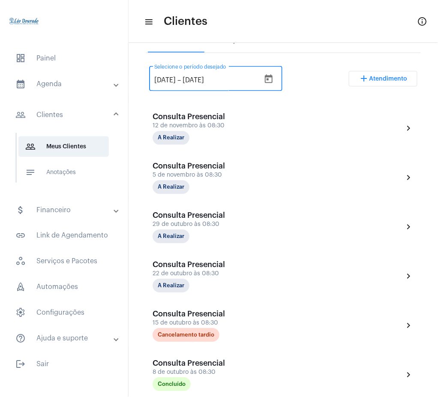
click at [160, 80] on input "[DATE]" at bounding box center [164, 81] width 21 height 8
type input "1/9/2025"
click at [316, 91] on div "1/9/2025 1/9/2025 – 15/11/2025 Selecione o período desejado add Atendimento" at bounding box center [283, 82] width 268 height 40
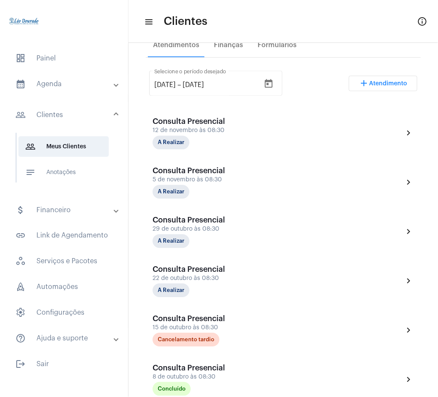
scroll to position [95, 0]
